Goal: Task Accomplishment & Management: Manage account settings

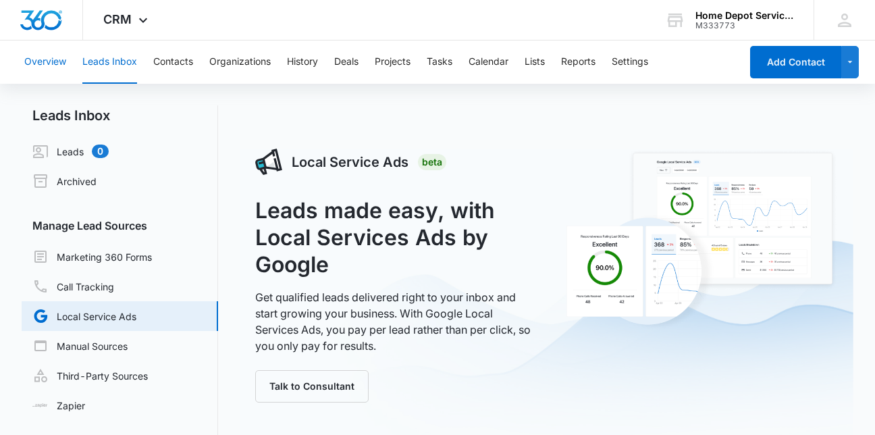
click at [39, 67] on button "Overview" at bounding box center [45, 61] width 42 height 43
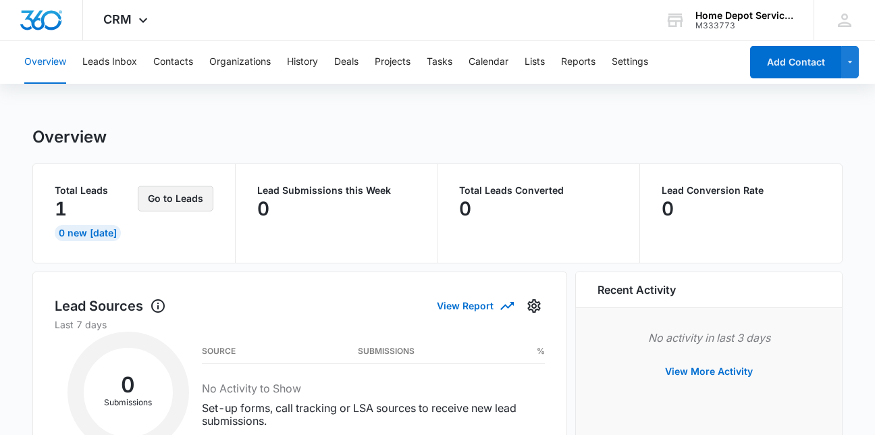
click at [178, 194] on button "Go to Leads" at bounding box center [176, 199] width 76 height 26
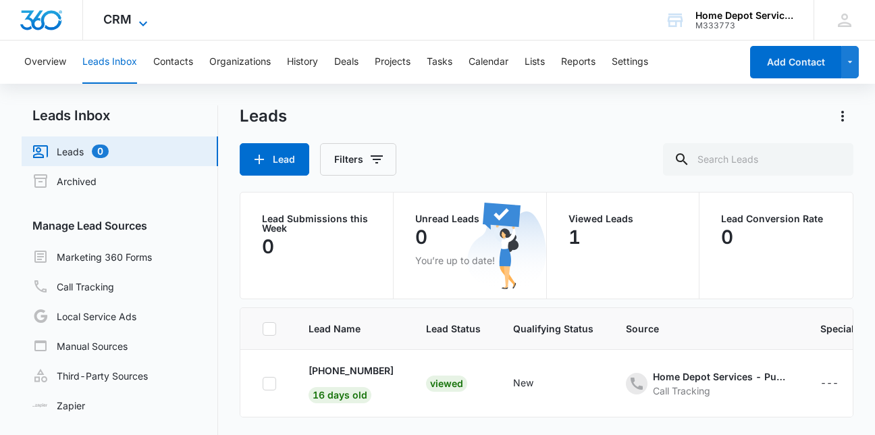
click at [146, 20] on icon at bounding box center [143, 24] width 16 height 16
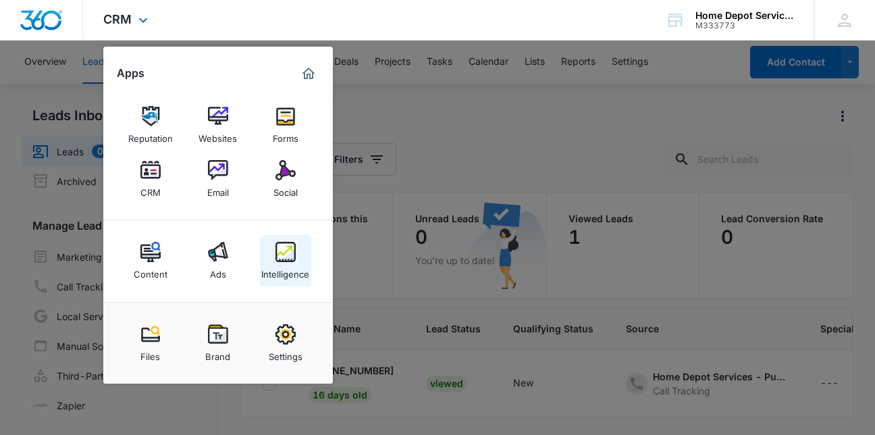
click at [287, 253] on img at bounding box center [285, 252] width 20 height 20
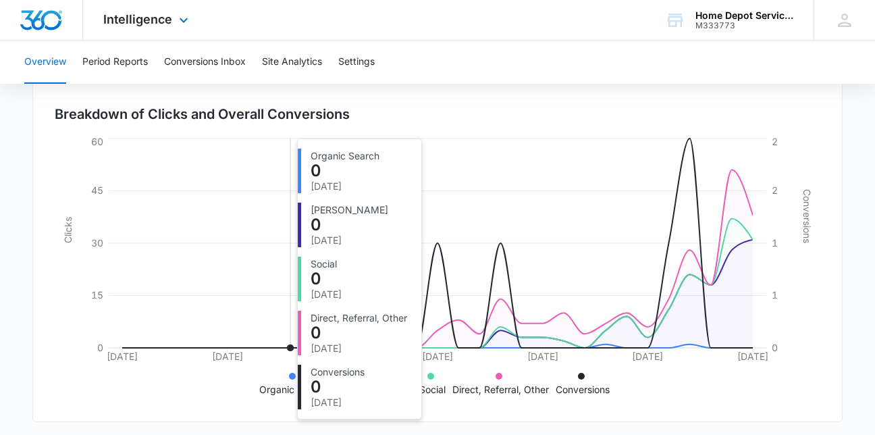
scroll to position [401, 0]
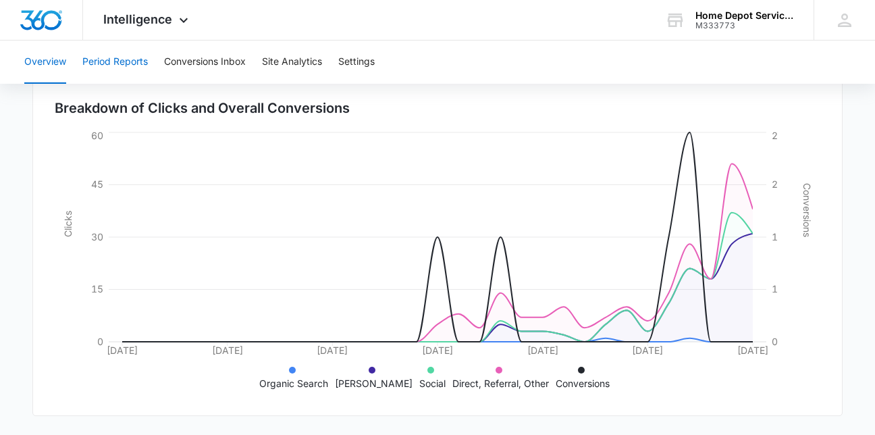
click at [140, 61] on button "Period Reports" at bounding box center [114, 61] width 65 height 43
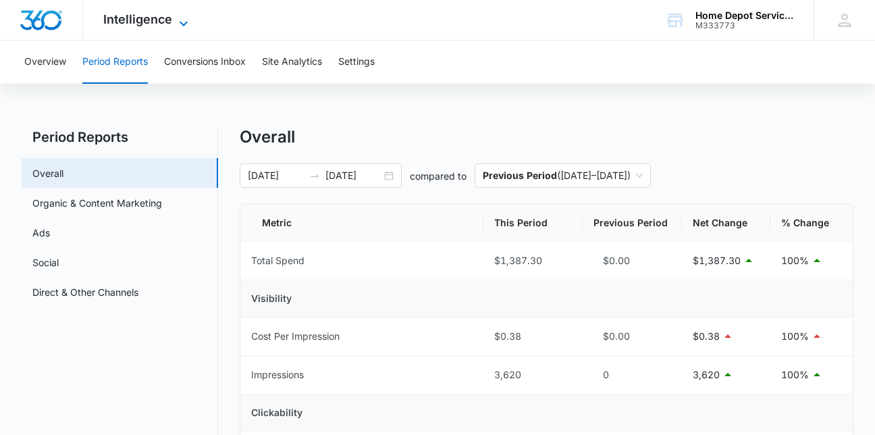
click at [175, 20] on icon at bounding box center [183, 24] width 16 height 16
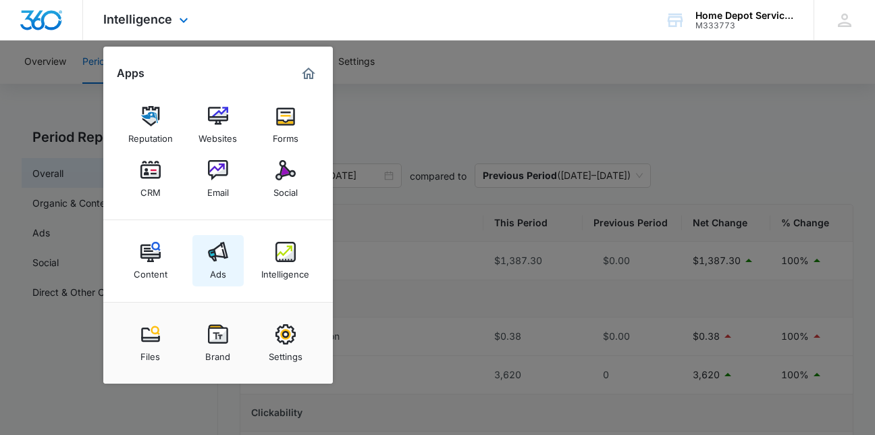
click at [209, 250] on img at bounding box center [218, 252] width 20 height 20
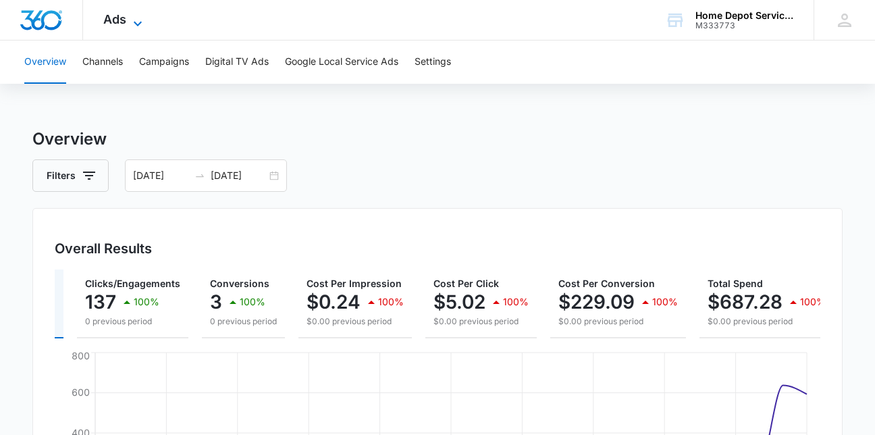
click at [140, 20] on icon at bounding box center [138, 24] width 16 height 16
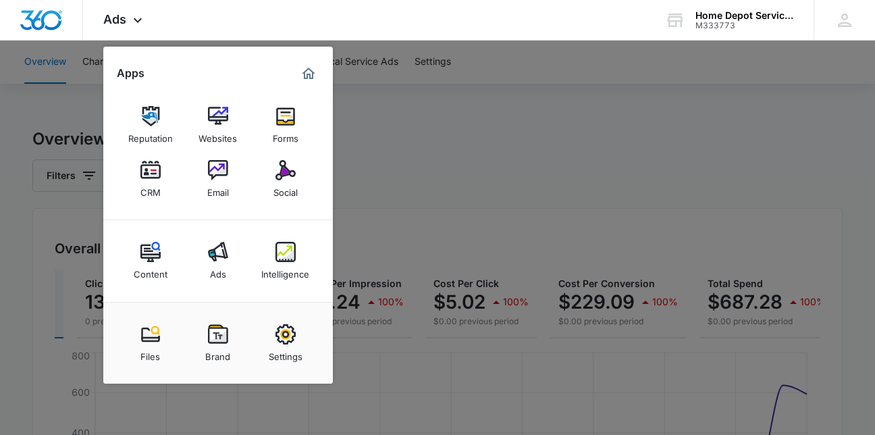
click at [431, 137] on div at bounding box center [437, 217] width 875 height 435
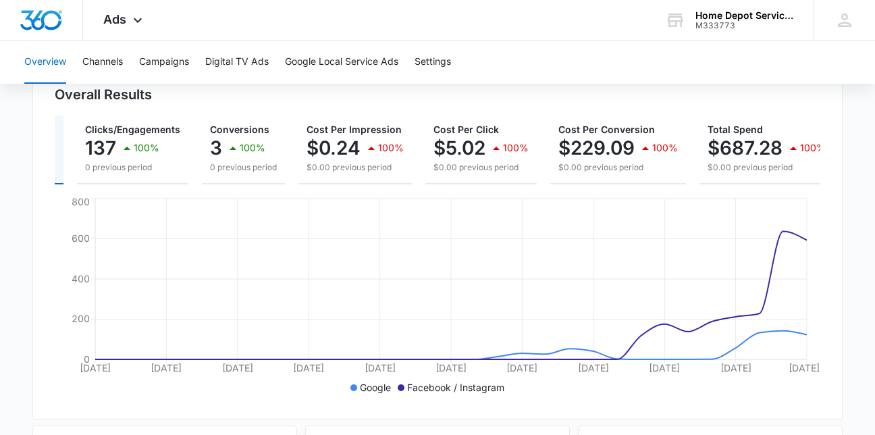
scroll to position [155, 0]
click at [161, 61] on button "Campaigns" at bounding box center [164, 61] width 50 height 43
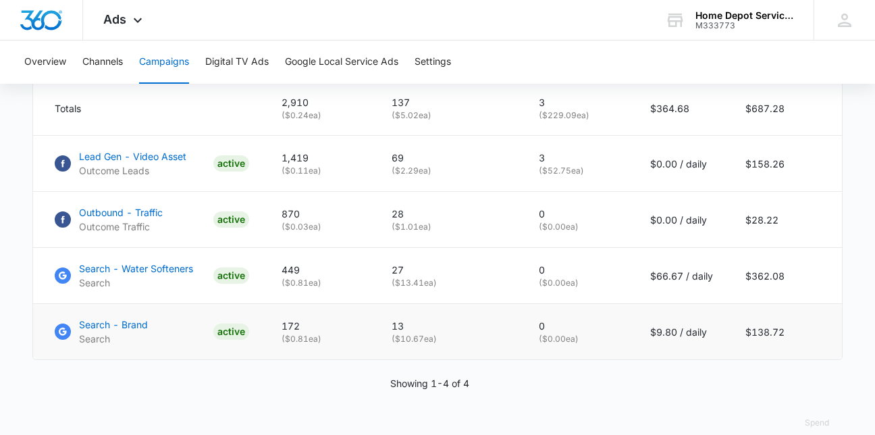
scroll to position [619, 0]
click at [137, 159] on td "Lead Gen - Video Asset Outcome Leads ACTIVE" at bounding box center [149, 164] width 232 height 56
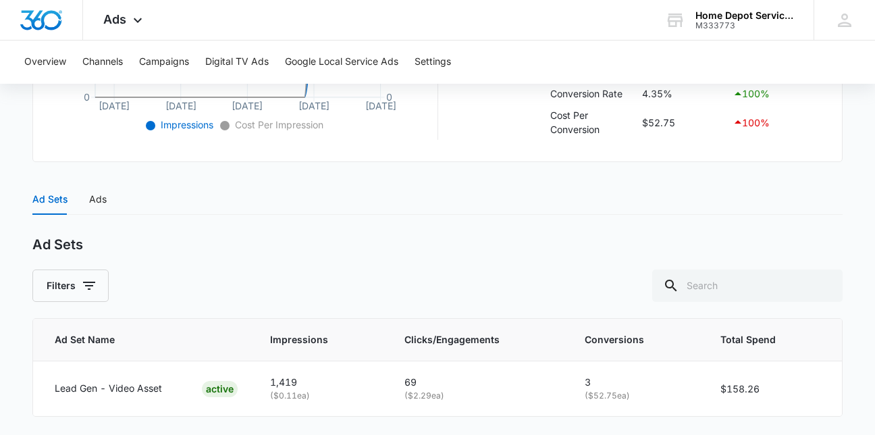
scroll to position [460, 0]
click at [93, 206] on div "Ads" at bounding box center [98, 198] width 18 height 15
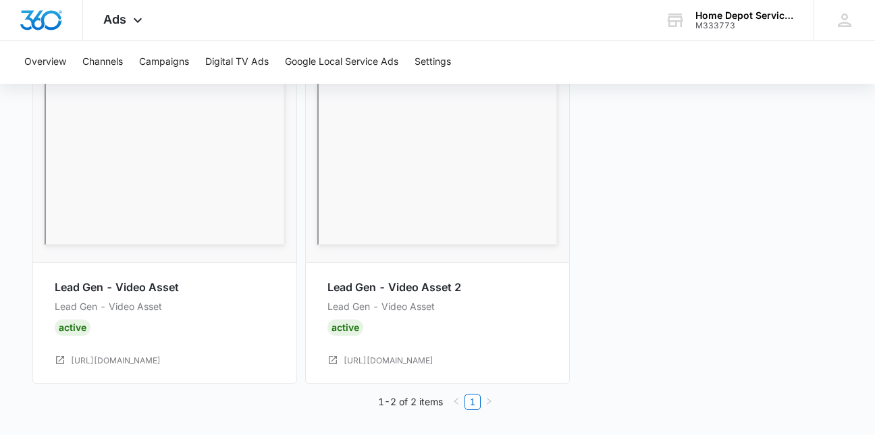
scroll to position [899, 0]
click at [470, 404] on link "1" at bounding box center [472, 400] width 15 height 15
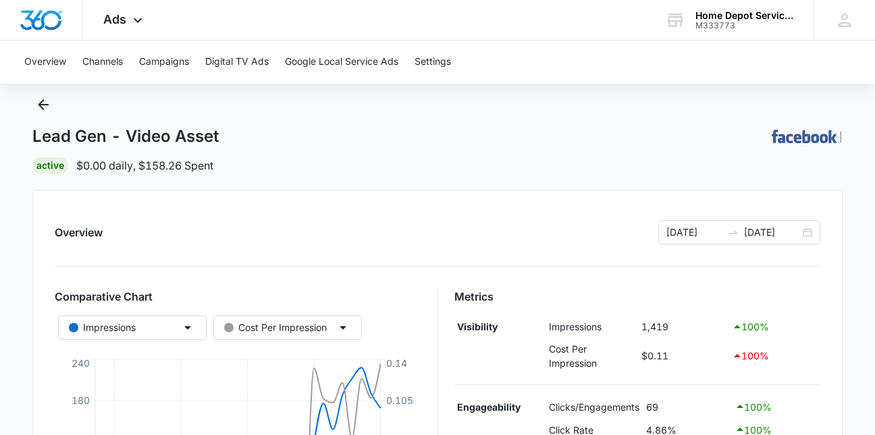
scroll to position [0, 0]
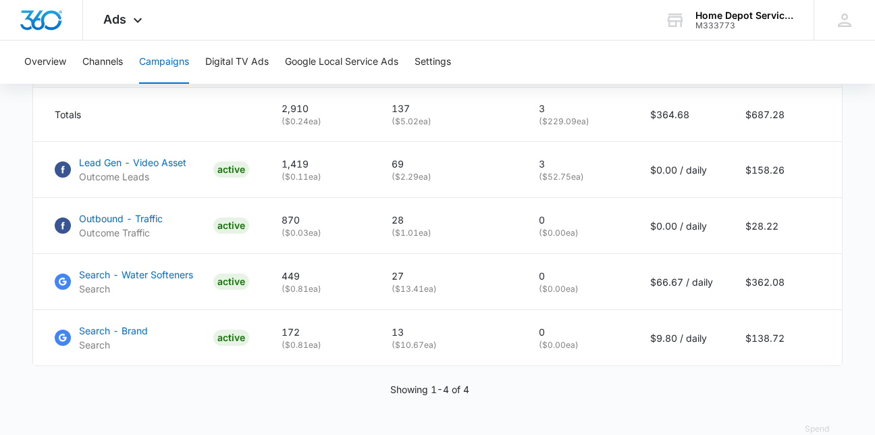
scroll to position [613, 0]
click at [112, 226] on p "Outbound - Traffic" at bounding box center [121, 219] width 84 height 14
click at [144, 282] on p "Search - Water Softeners" at bounding box center [136, 275] width 114 height 14
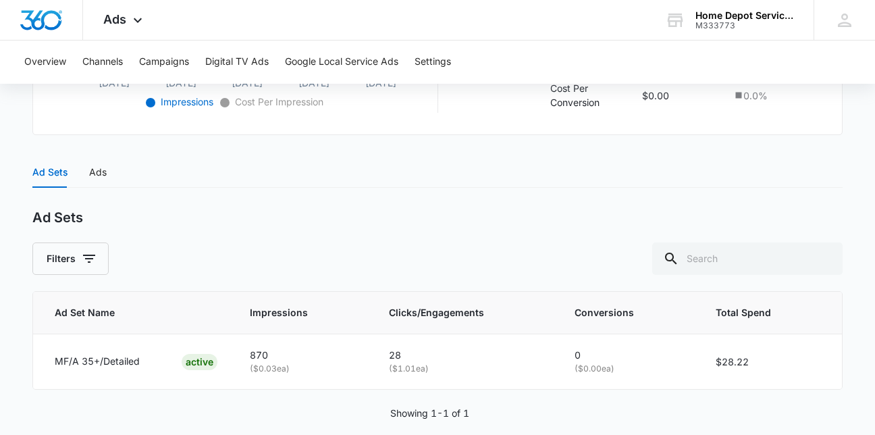
scroll to position [501, 0]
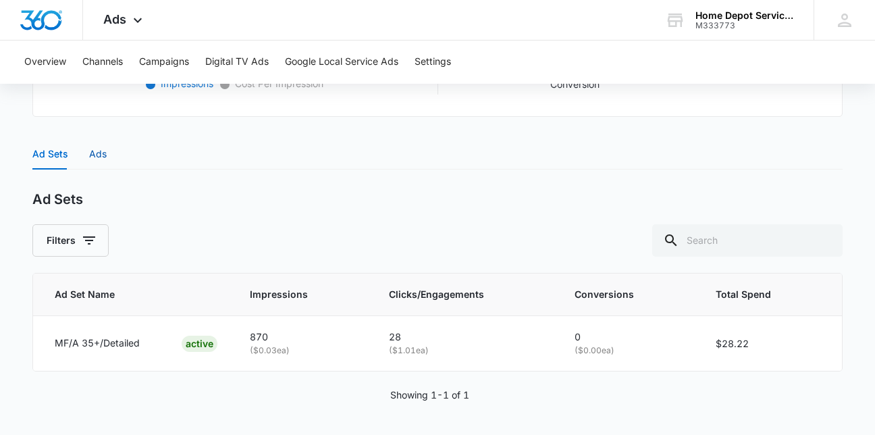
click at [98, 159] on div "Ads" at bounding box center [98, 153] width 18 height 15
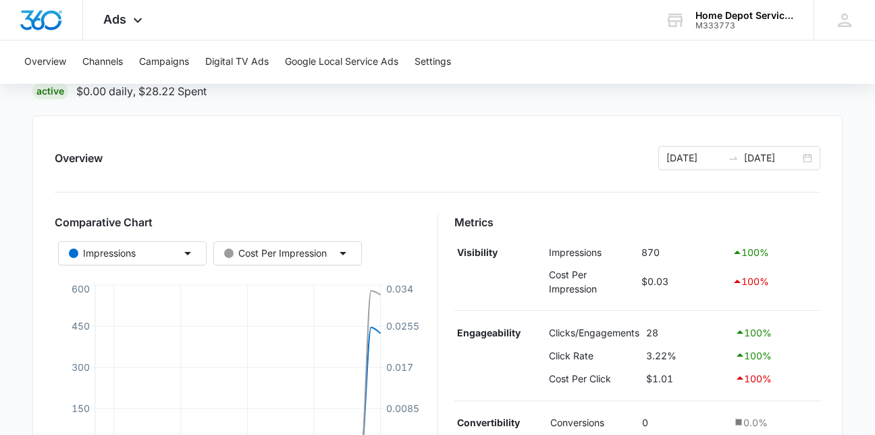
scroll to position [0, 0]
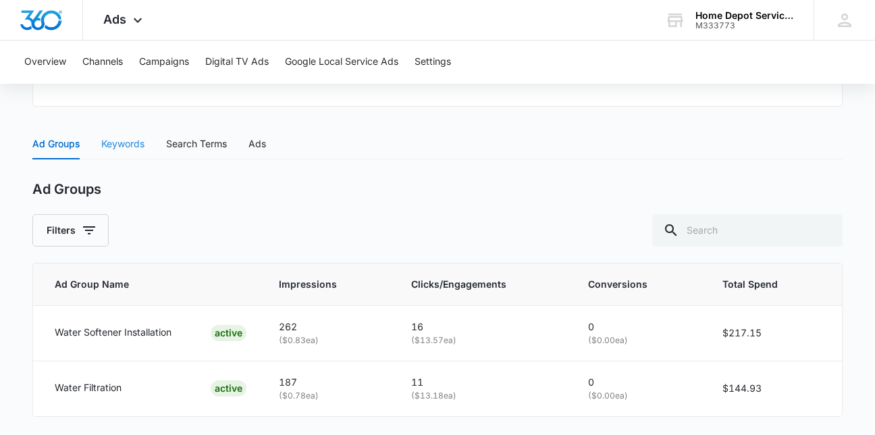
scroll to position [511, 0]
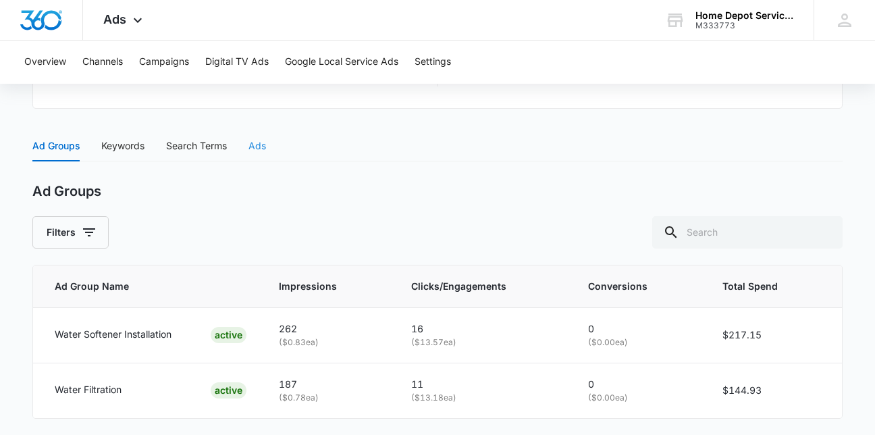
click at [253, 155] on div "Ads" at bounding box center [257, 145] width 18 height 31
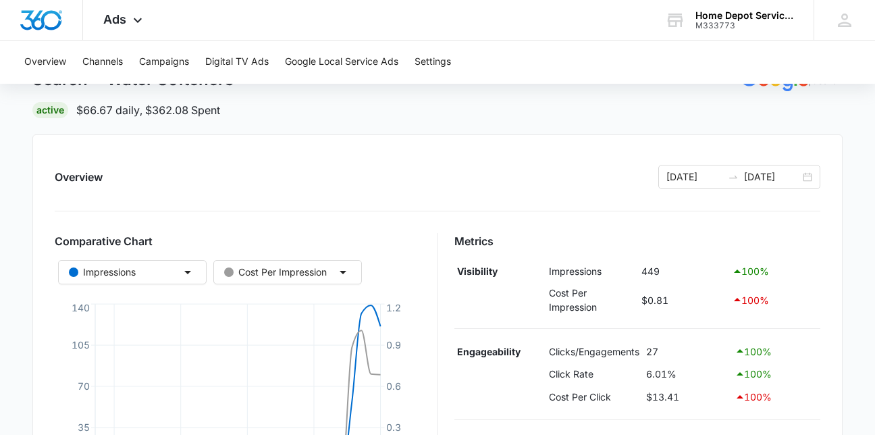
scroll to position [0, 0]
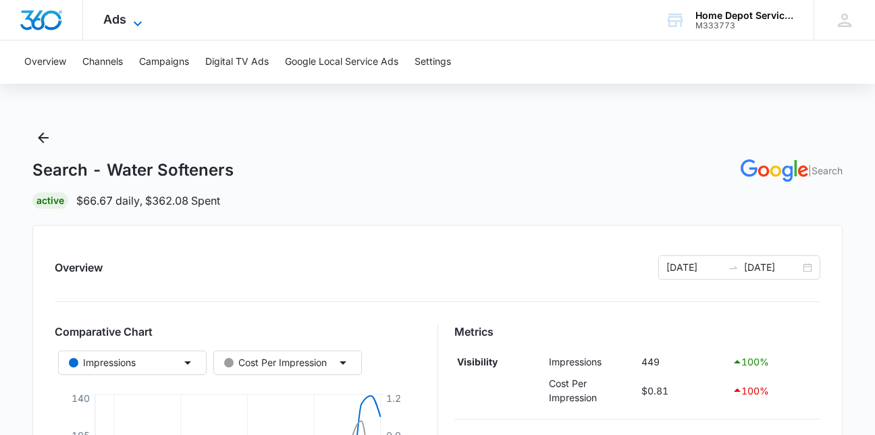
click at [130, 22] on icon at bounding box center [138, 24] width 16 height 16
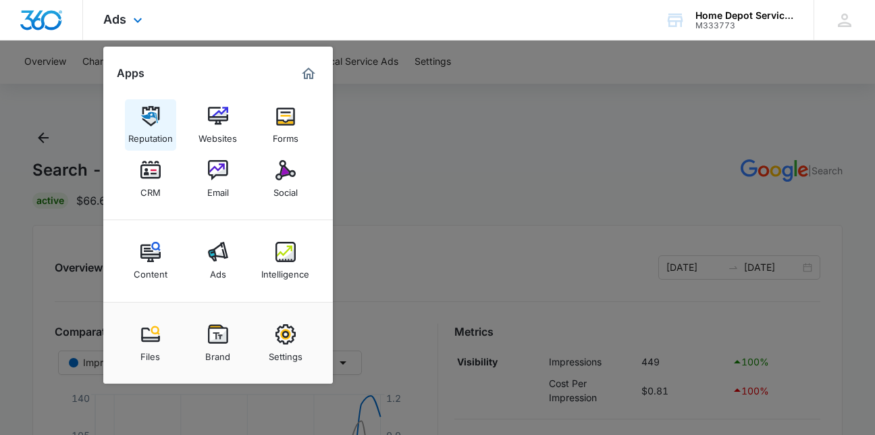
click at [154, 138] on div "Reputation" at bounding box center [150, 135] width 45 height 18
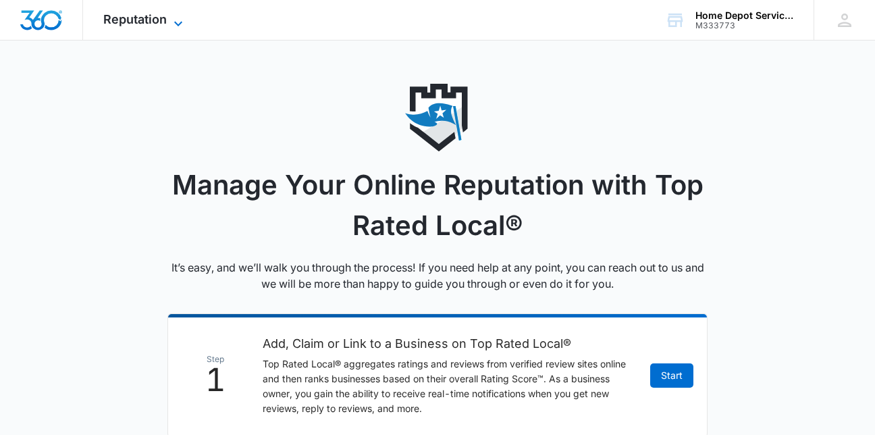
click at [163, 22] on span "Reputation" at bounding box center [134, 19] width 63 height 14
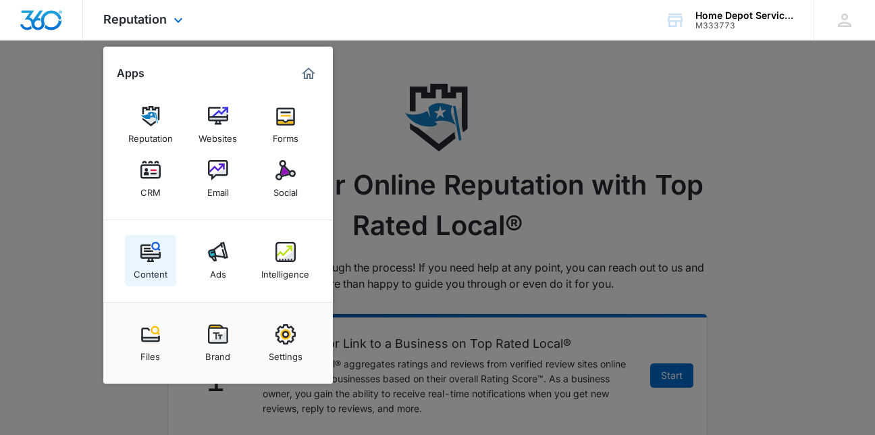
click at [159, 261] on img at bounding box center [150, 252] width 20 height 20
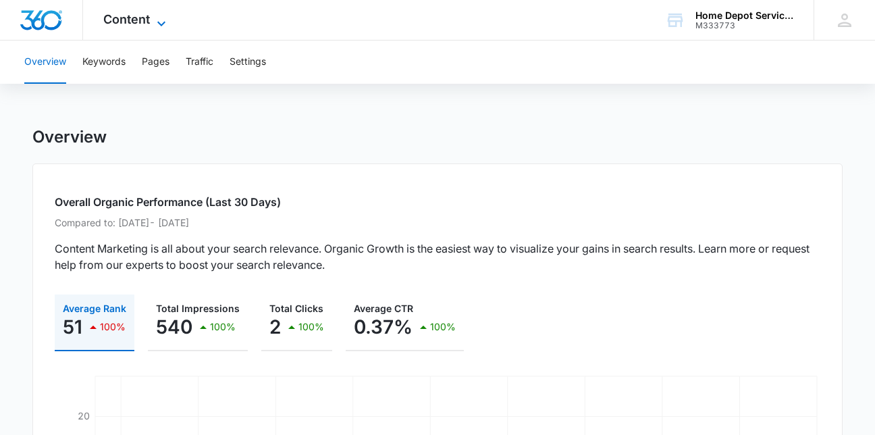
click at [163, 24] on icon at bounding box center [161, 24] width 16 height 16
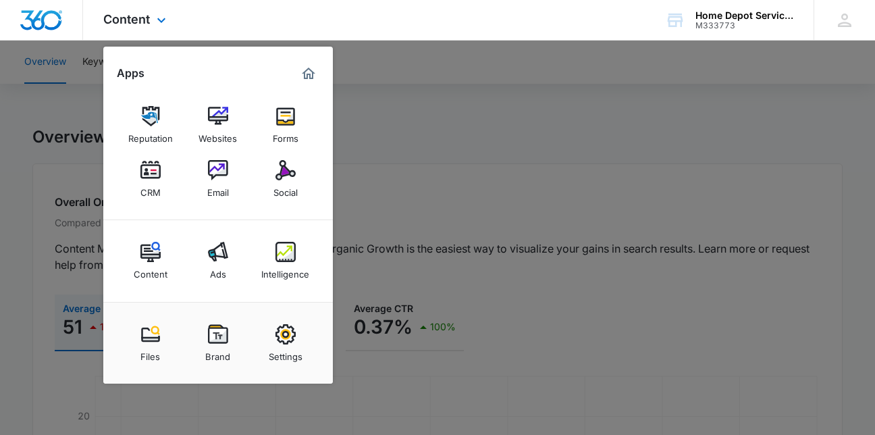
click at [312, 72] on img "Marketing 360® Dashboard" at bounding box center [308, 73] width 16 height 16
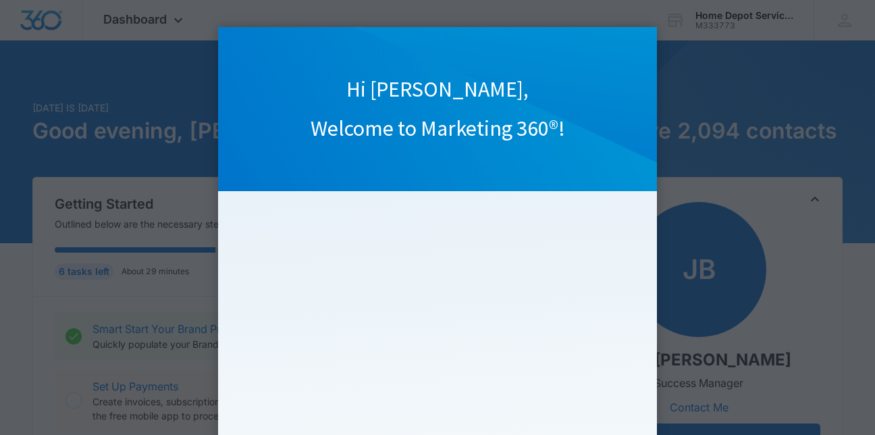
click appcues "Hi [PERSON_NAME], Welcome to Marketing 360®! Watch our quick overview video to …"
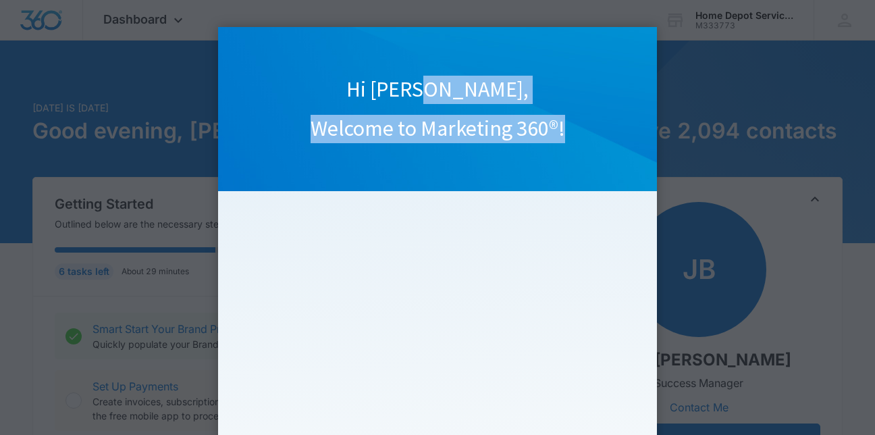
drag, startPoint x: 682, startPoint y: 107, endPoint x: 670, endPoint y: 94, distance: 17.2
click appcues "Hi [PERSON_NAME], Welcome to Marketing 360®! Watch our quick overview video to …"
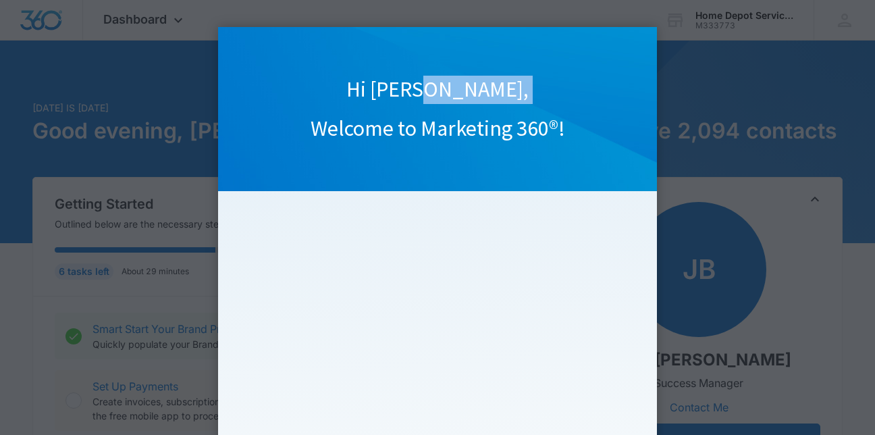
click appcues "Hi [PERSON_NAME], Welcome to Marketing 360®! Watch our quick overview video to …"
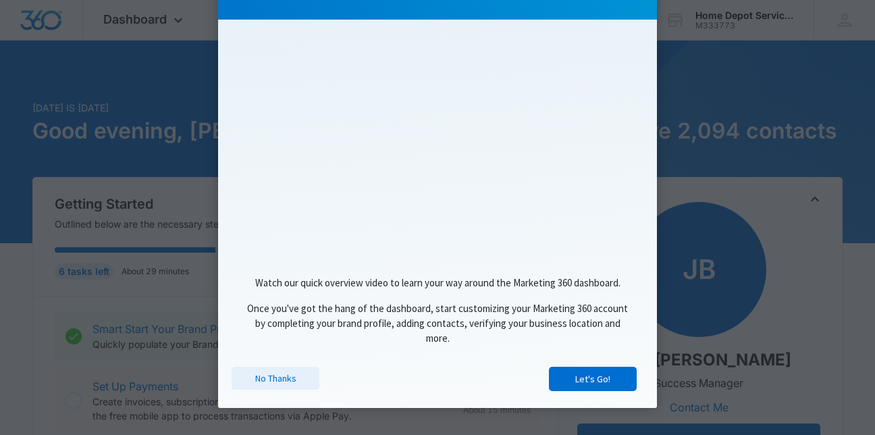
click at [246, 379] on link "No Thanks" at bounding box center [276, 377] width 88 height 23
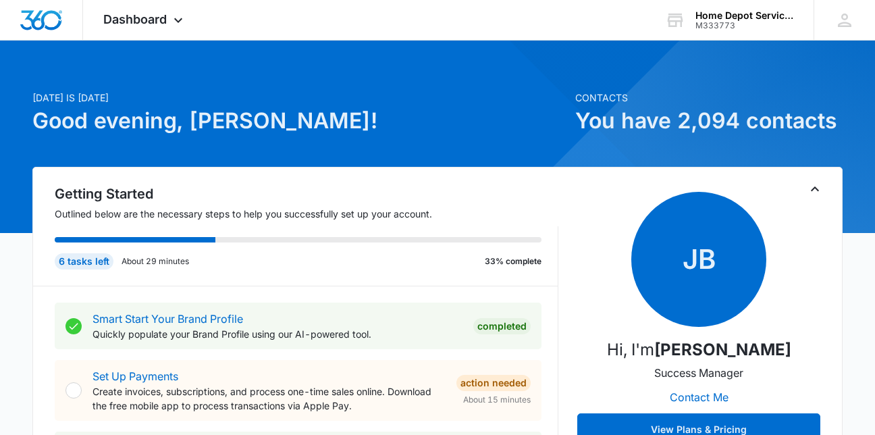
scroll to position [0, 0]
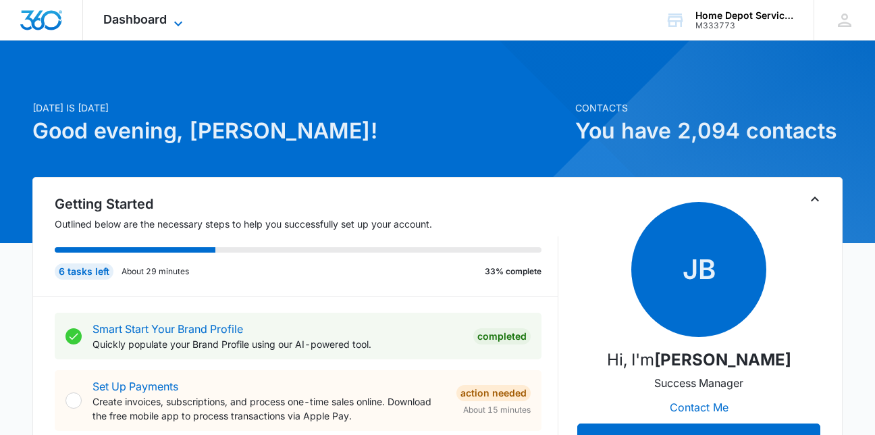
click at [176, 16] on icon at bounding box center [178, 24] width 16 height 16
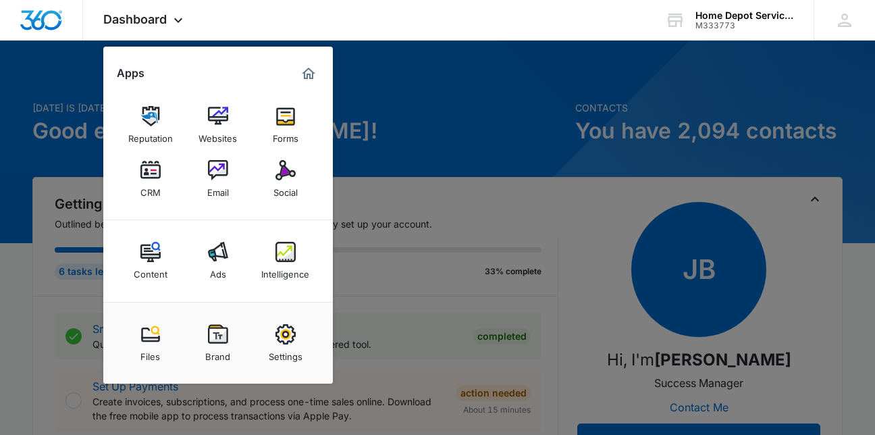
click at [375, 43] on div at bounding box center [437, 217] width 875 height 435
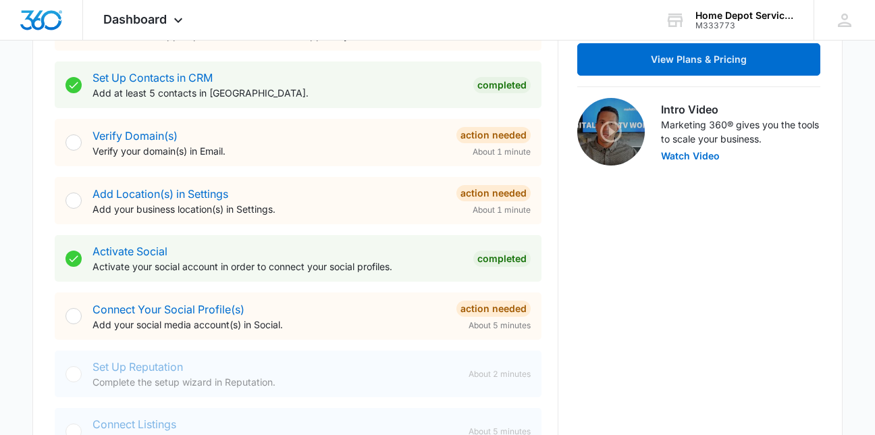
scroll to position [380, 0]
click at [79, 200] on div at bounding box center [73, 200] width 16 height 16
click at [135, 188] on link "Add Location(s) in Settings" at bounding box center [160, 193] width 136 height 13
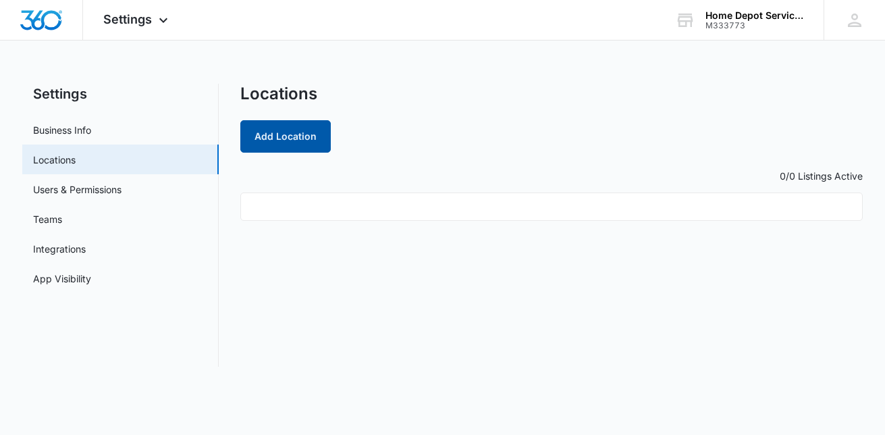
click at [302, 136] on button "Add Location" at bounding box center [285, 136] width 90 height 32
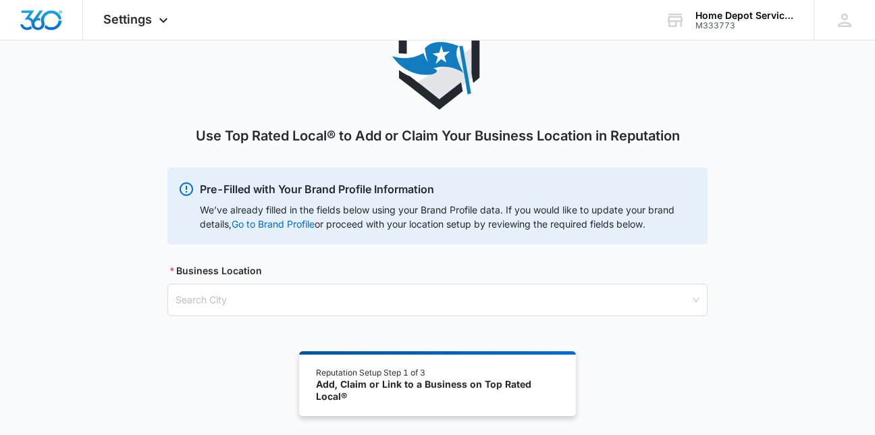
scroll to position [74, 0]
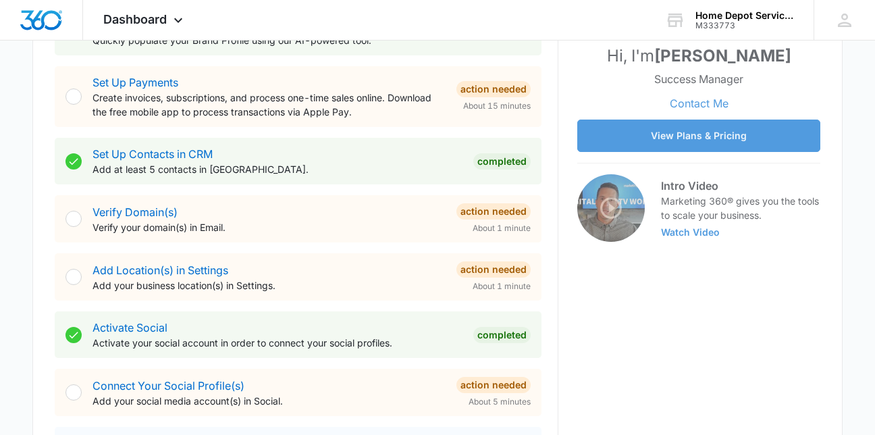
scroll to position [304, 0]
